Goal: Task Accomplishment & Management: Manage account settings

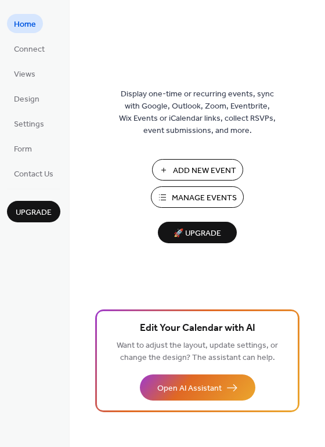
click at [183, 189] on button "Manage Events" at bounding box center [197, 197] width 93 height 21
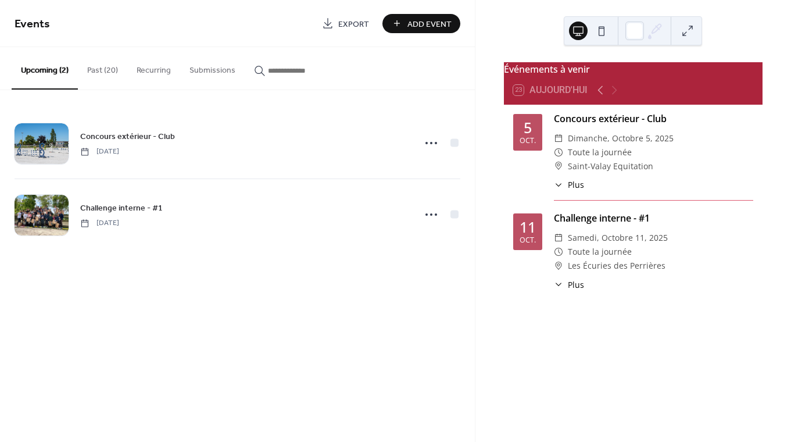
click at [528, 234] on div "11" at bounding box center [527, 227] width 16 height 15
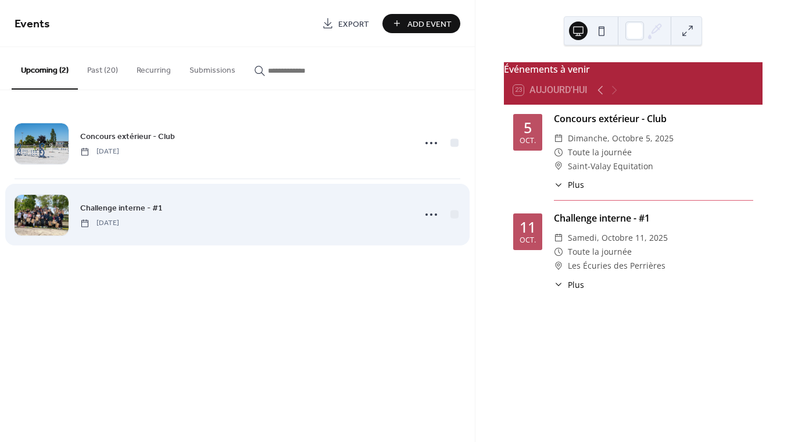
click at [254, 209] on div "Challenge interne - #1 Saturday, October 11, 2025" at bounding box center [243, 214] width 327 height 26
click at [429, 216] on icon at bounding box center [431, 214] width 19 height 19
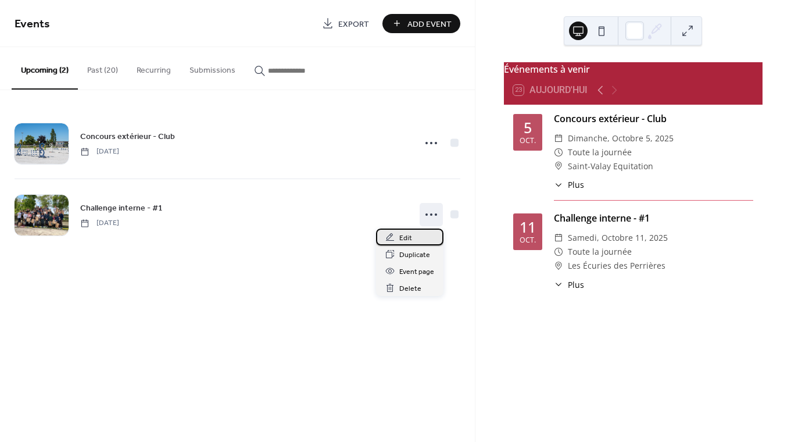
click at [418, 235] on div "Edit" at bounding box center [409, 236] width 67 height 17
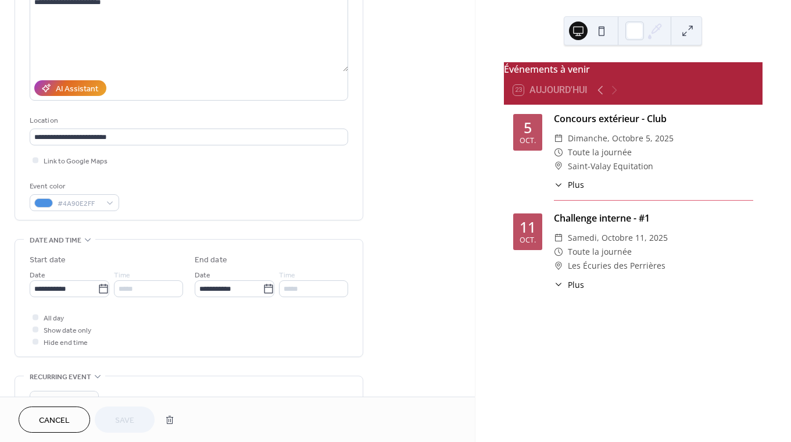
scroll to position [147, 0]
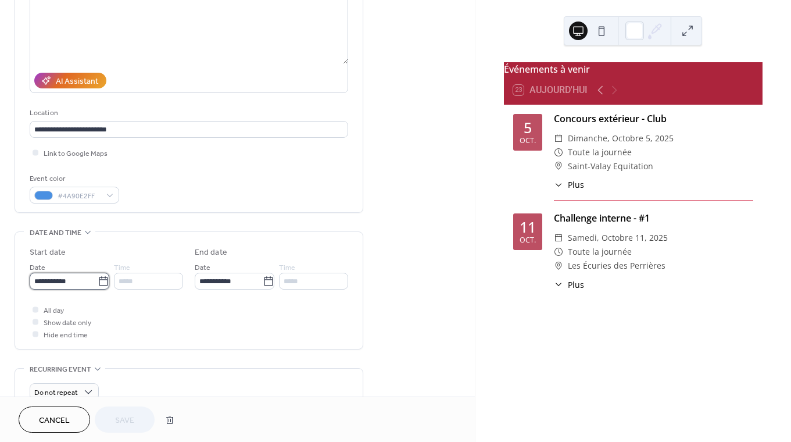
click at [76, 278] on input "**********" at bounding box center [64, 281] width 68 height 17
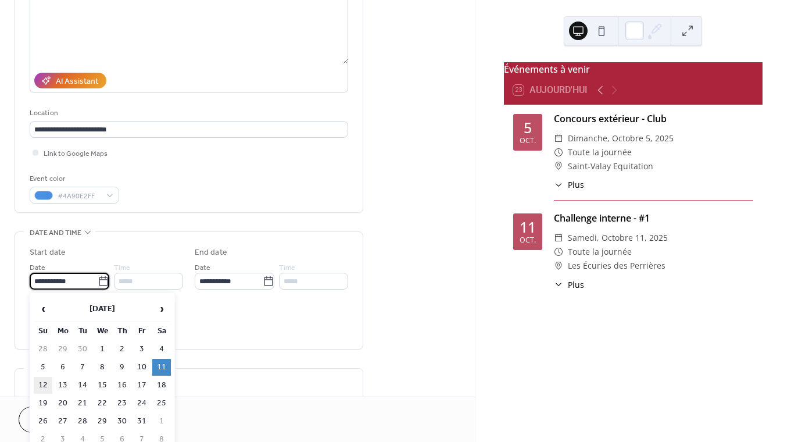
click at [50, 379] on td "12" at bounding box center [43, 385] width 19 height 17
type input "**********"
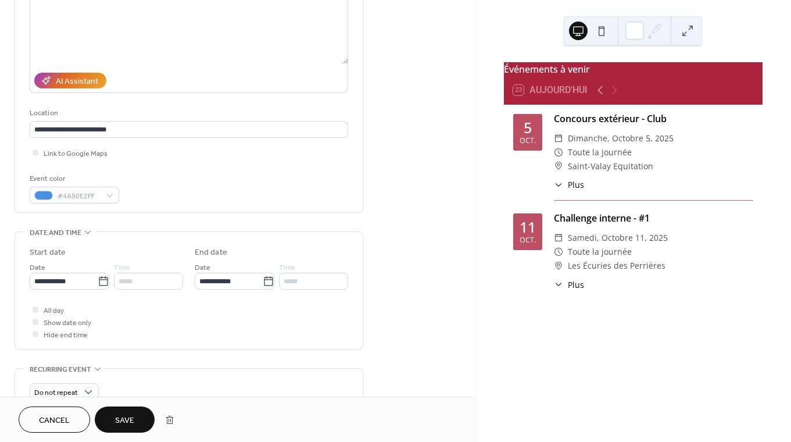
click at [139, 415] on button "Save" at bounding box center [125, 419] width 60 height 26
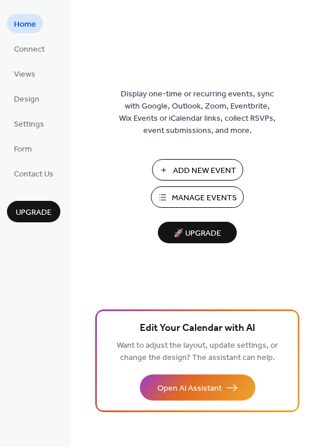
click at [176, 203] on span "Manage Events" at bounding box center [204, 198] width 65 height 12
